Goal: Answer question/provide support

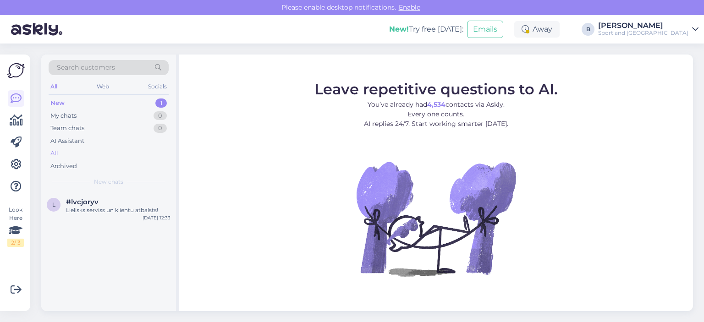
click at [67, 153] on div "All" at bounding box center [109, 153] width 120 height 13
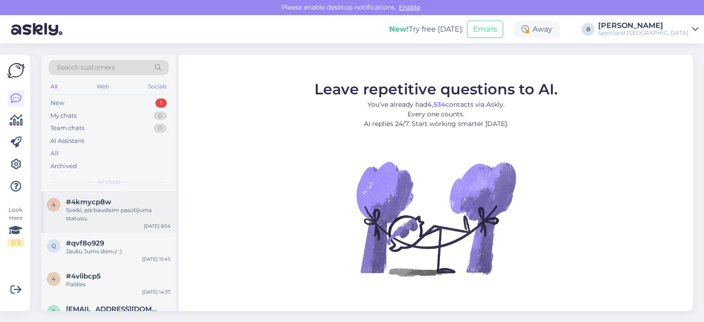
click at [105, 213] on div "Sveiki, pārbaudīsim pasūtījuma statusu." at bounding box center [118, 214] width 104 height 16
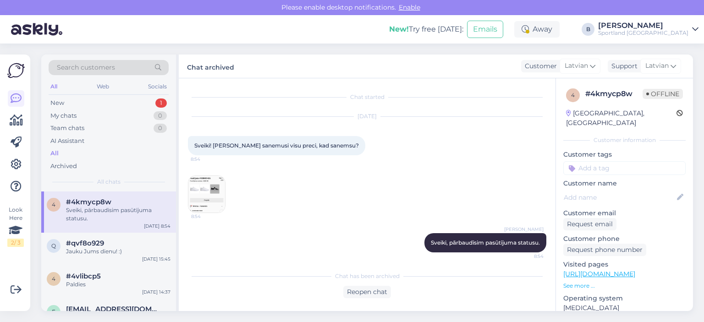
scroll to position [4, 0]
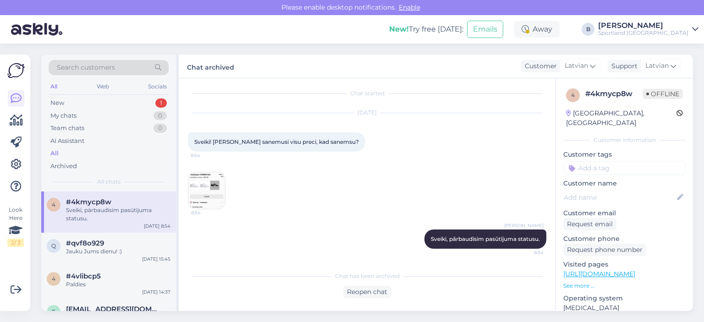
click at [211, 185] on img at bounding box center [206, 190] width 37 height 37
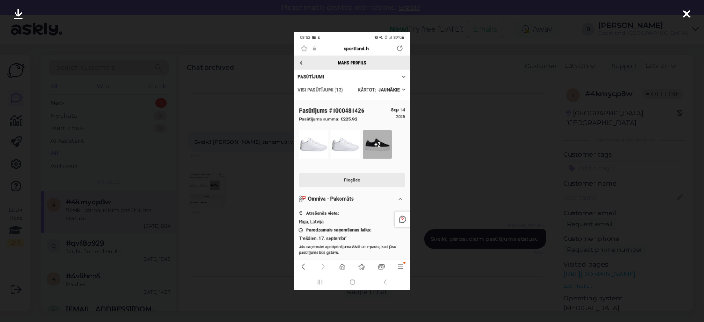
click at [464, 194] on div at bounding box center [352, 161] width 704 height 322
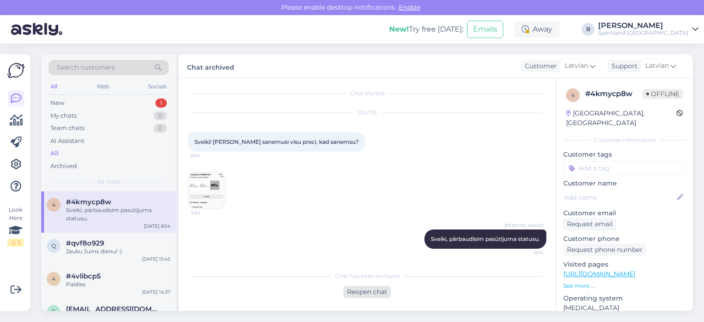
click at [371, 291] on div "Reopen chat" at bounding box center [367, 292] width 48 height 12
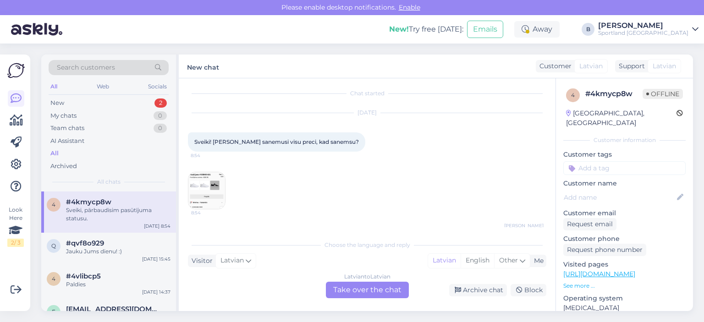
click at [369, 288] on div "Latvian to Latvian Take over the chat" at bounding box center [367, 290] width 83 height 16
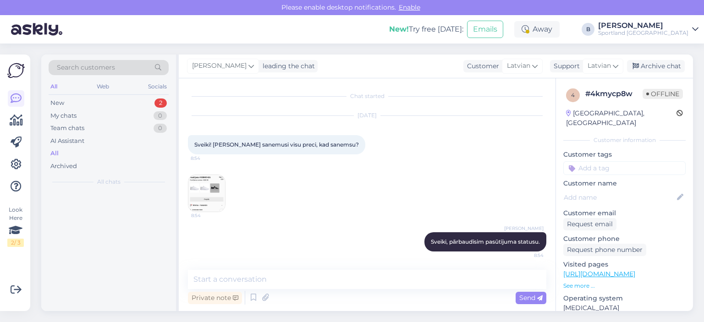
scroll to position [0, 0]
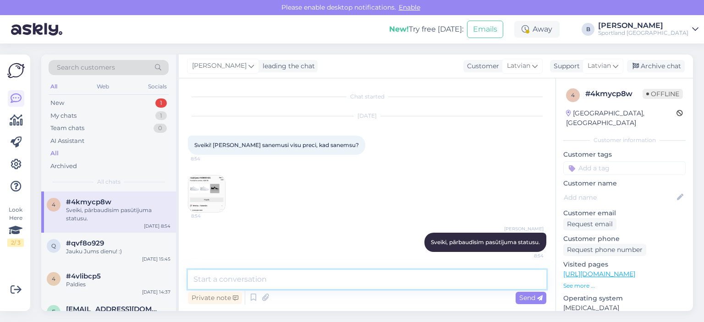
click at [369, 282] on textarea at bounding box center [367, 279] width 358 height 19
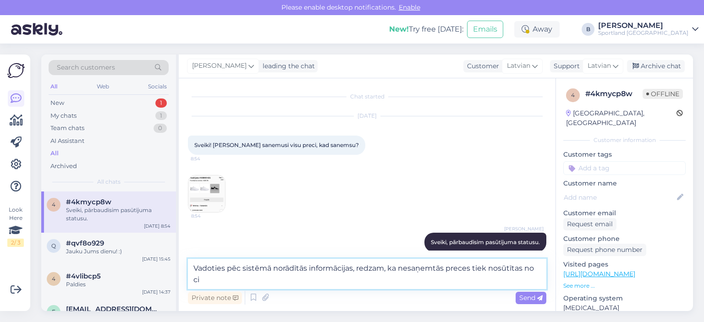
scroll to position [4, 0]
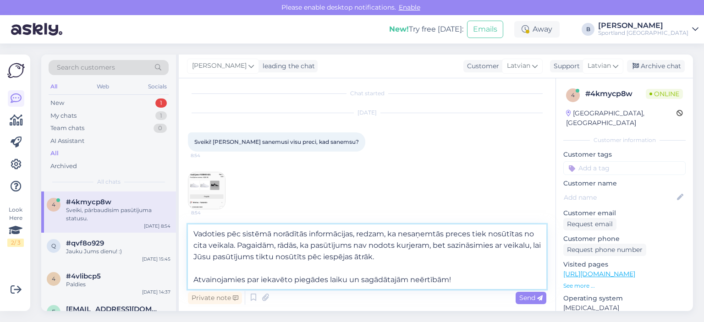
type textarea "Vadoties pēc sistēmā norādītās informācijas, redzam, ka nesaņemtās preces tiek …"
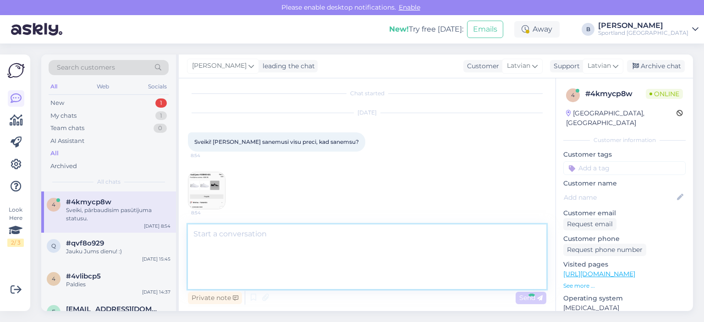
scroll to position [98, 0]
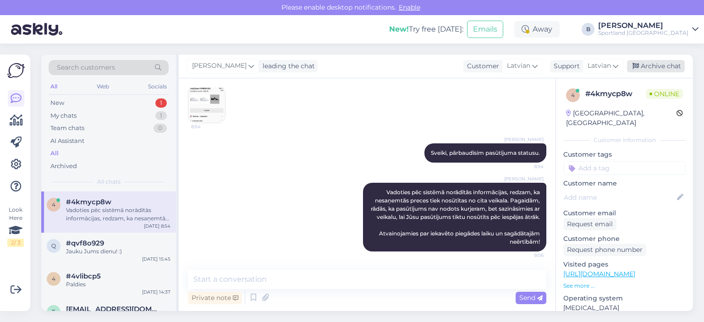
click at [643, 67] on div "Archive chat" at bounding box center [656, 66] width 58 height 12
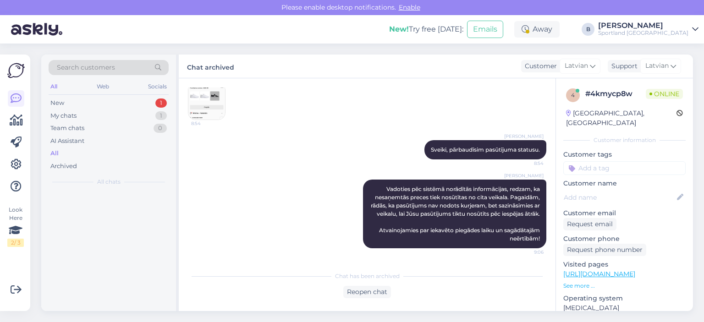
scroll to position [101, 0]
